Goal: Find specific fact: Find specific fact

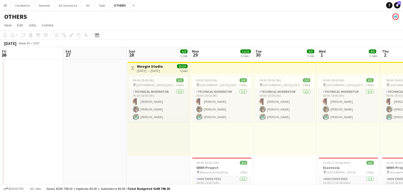
scroll to position [0, 112]
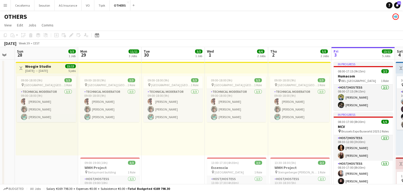
click at [4, 5] on app-icon "Menu" at bounding box center [5, 5] width 4 height 4
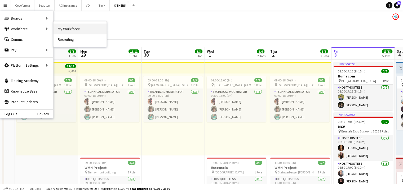
click at [55, 31] on link "My Workforce" at bounding box center [80, 29] width 53 height 11
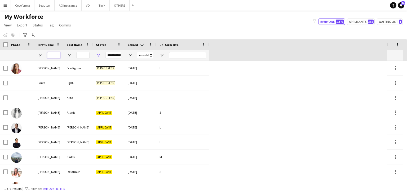
click at [54, 57] on input "First Name Filter Input" at bounding box center [53, 55] width 13 height 6
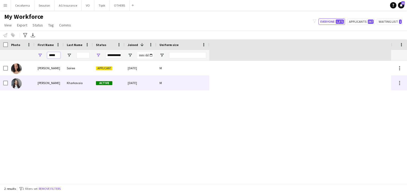
type input "*****"
click at [56, 84] on div "[PERSON_NAME]" at bounding box center [48, 83] width 29 height 15
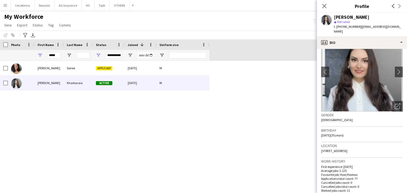
scroll to position [21, 0]
drag, startPoint x: 321, startPoint y: 130, endPoint x: 336, endPoint y: 134, distance: 15.0
click at [336, 134] on div "Birthday [DEMOGRAPHIC_DATA] (35 years)" at bounding box center [362, 134] width 82 height 15
copy span "[DATE]"
